Goal: Task Accomplishment & Management: Manage account settings

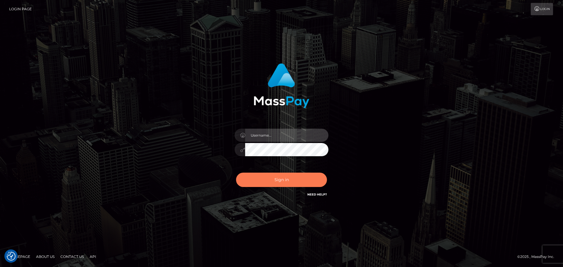
type input "hello.feetfinder"
click at [292, 179] on button "Sign in" at bounding box center [281, 180] width 91 height 14
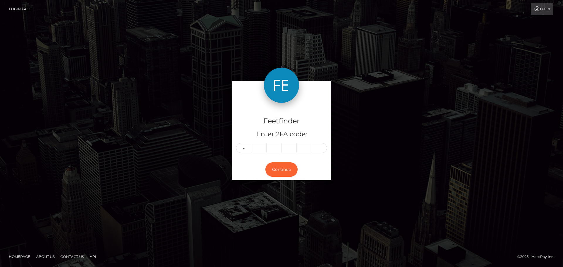
type input "4"
type input "9"
type input "8"
type input "9"
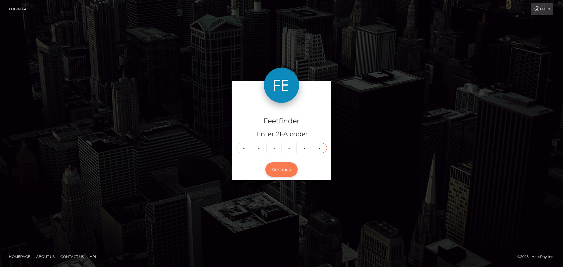
type input "7"
click at [286, 164] on button "Continue" at bounding box center [281, 169] width 32 height 14
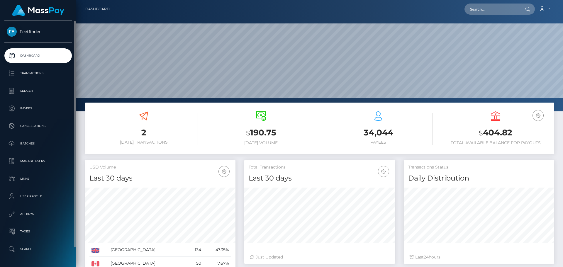
scroll to position [104, 151]
click at [33, 103] on link "Payees" at bounding box center [37, 108] width 67 height 15
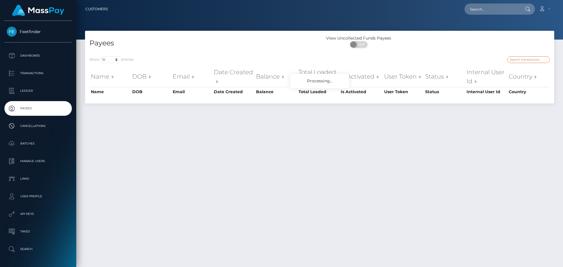
click at [519, 58] on input "search" at bounding box center [528, 59] width 42 height 7
paste input "ebe14a24-8333-11f0-8023-0266f44cc279"
type input "ebe14a24-8333-11f0-8023-0266f44cc279"
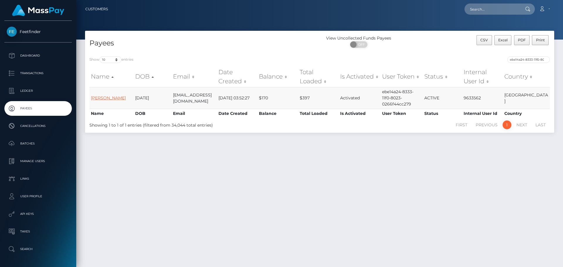
click at [107, 97] on link "Chiara Forlenza" at bounding box center [108, 97] width 35 height 5
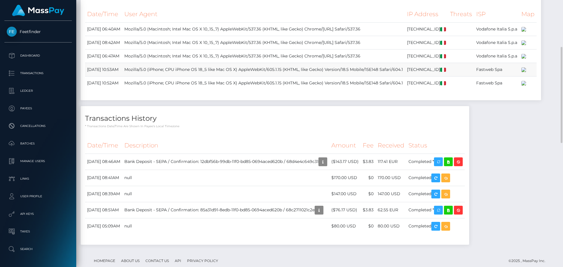
scroll to position [70, 151]
